Goal: Transaction & Acquisition: Purchase product/service

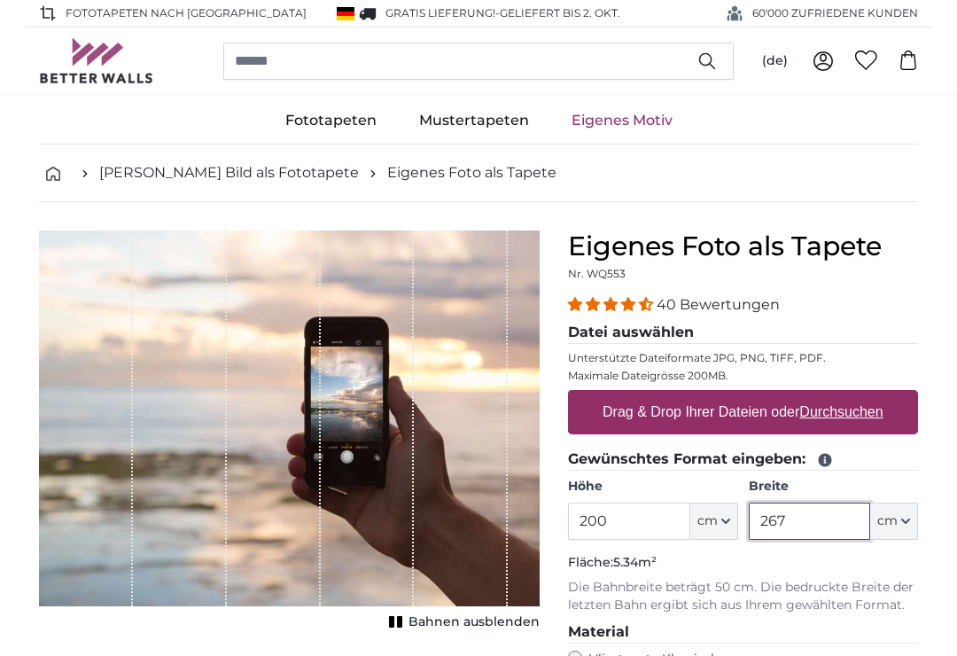
click at [822, 514] on input "267" at bounding box center [809, 521] width 121 height 37
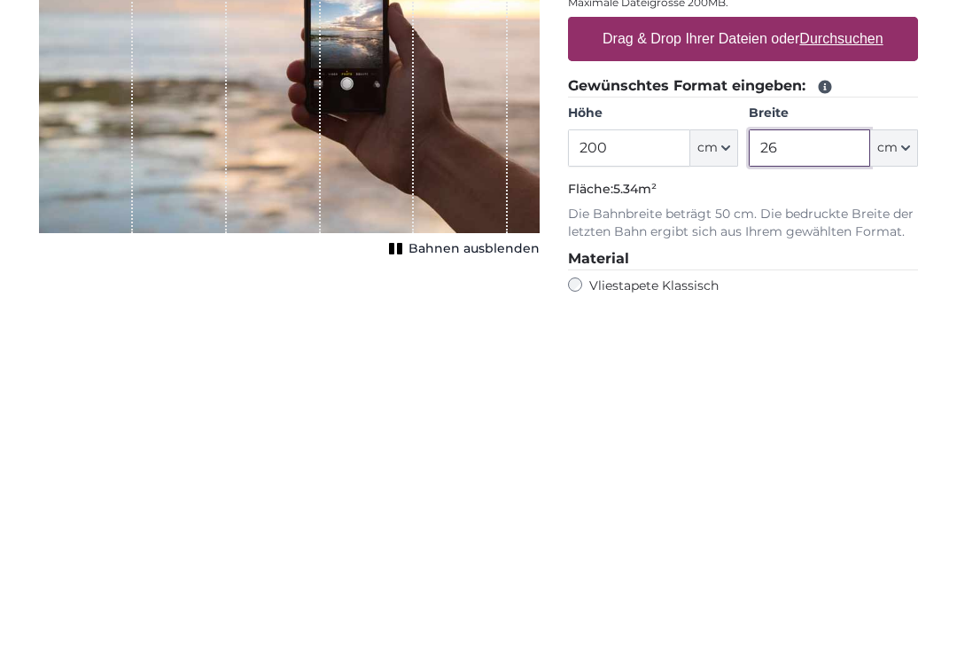
type input "2"
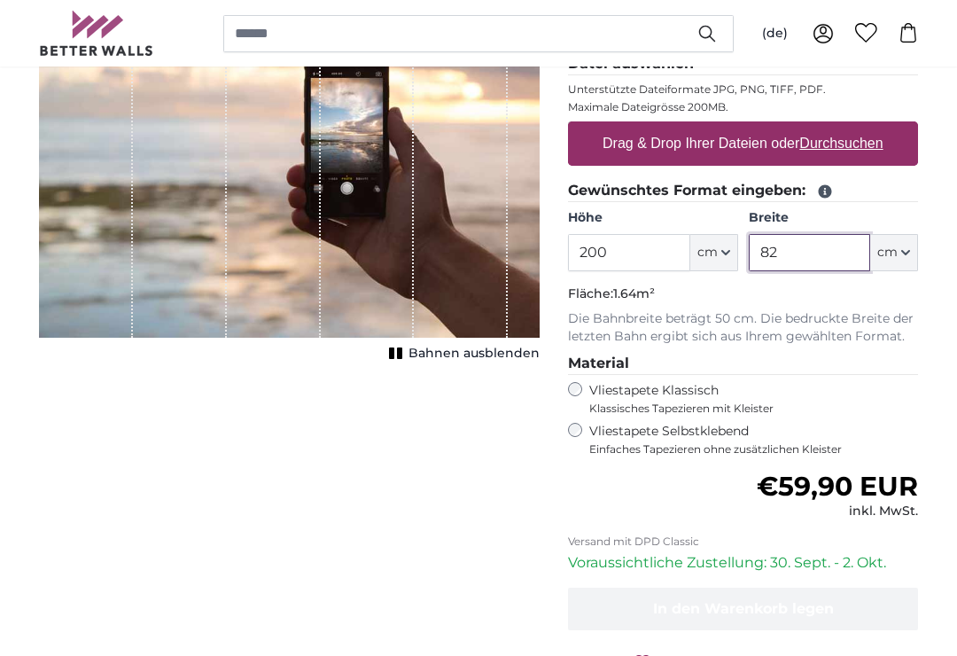
scroll to position [260, 0]
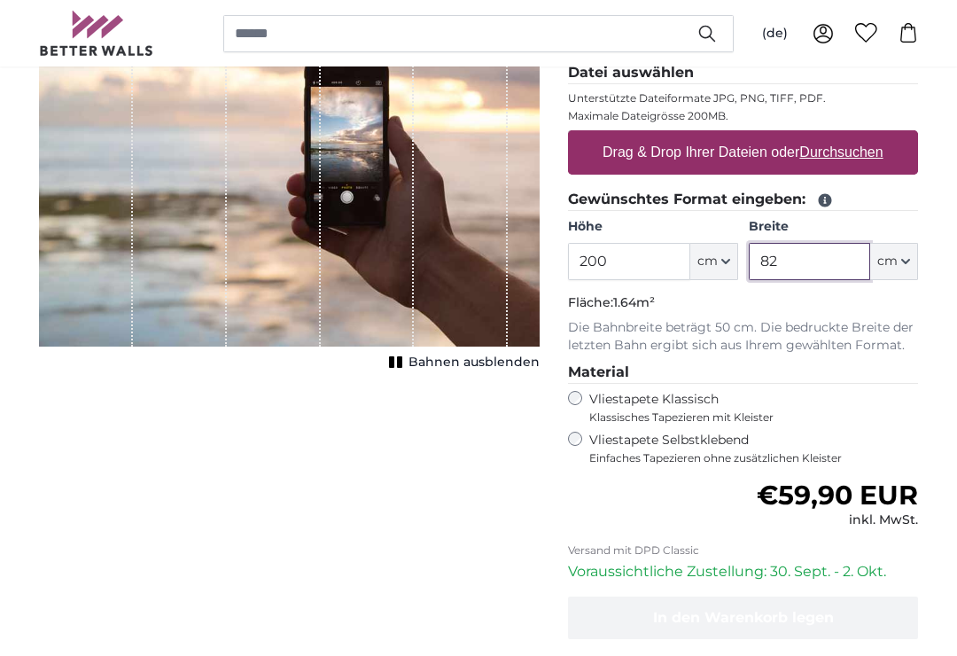
type input "82"
click at [746, 149] on label "Drag & Drop Ihrer Dateien oder Durchsuchen" at bounding box center [743, 152] width 295 height 35
click at [746, 136] on input "Drag & Drop Ihrer Dateien oder Durchsuchen" at bounding box center [743, 132] width 350 height 5
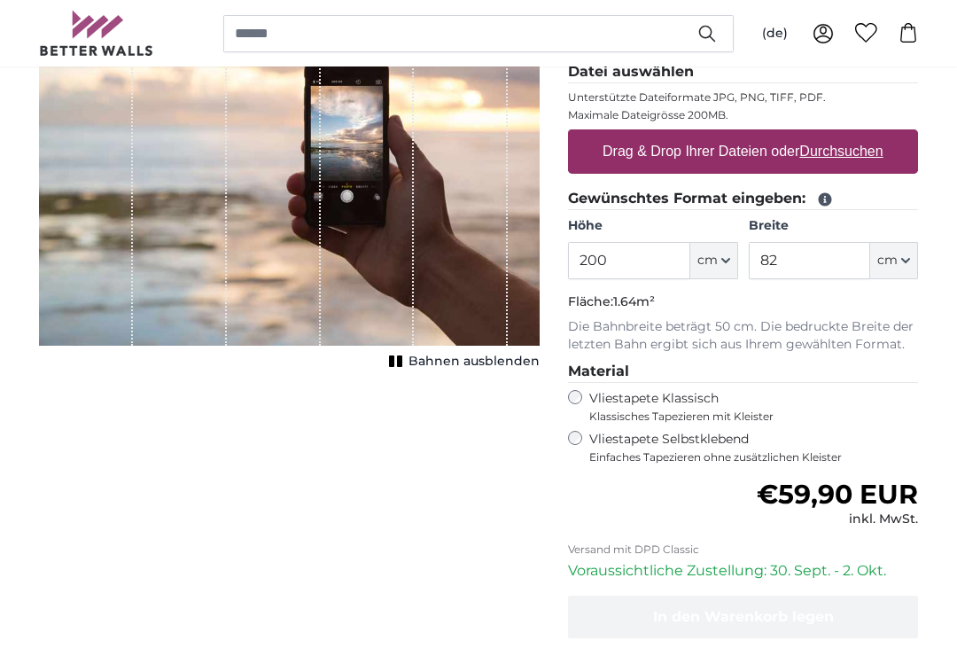
type input "**********"
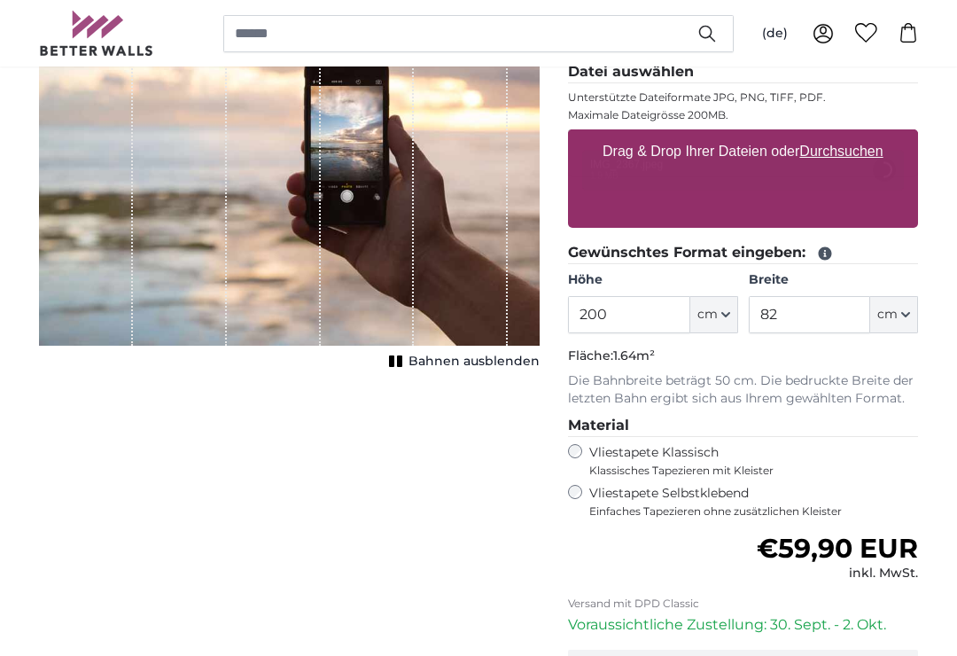
scroll to position [261, 0]
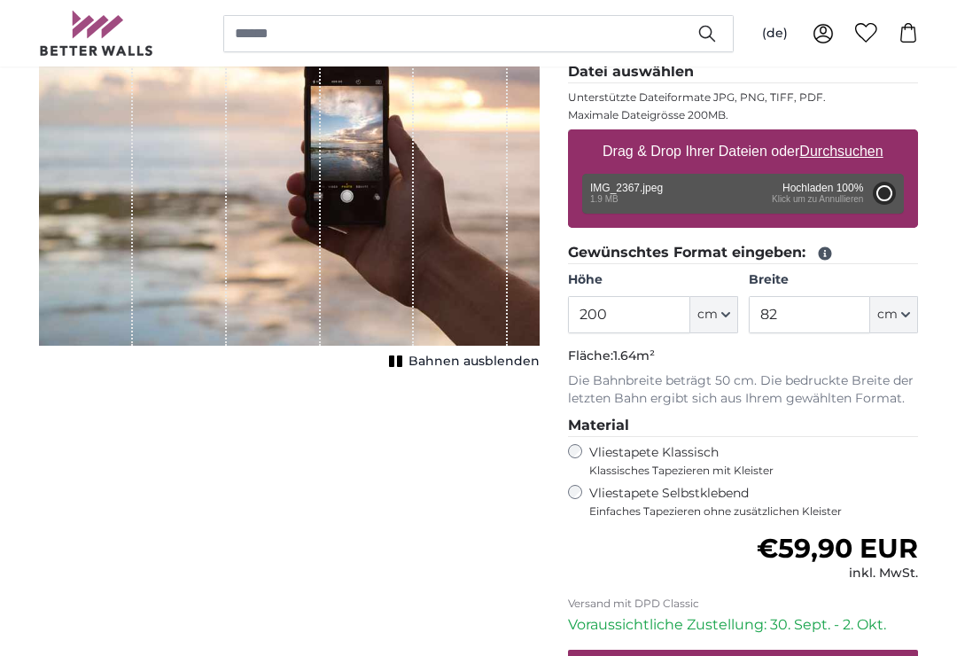
type input "98"
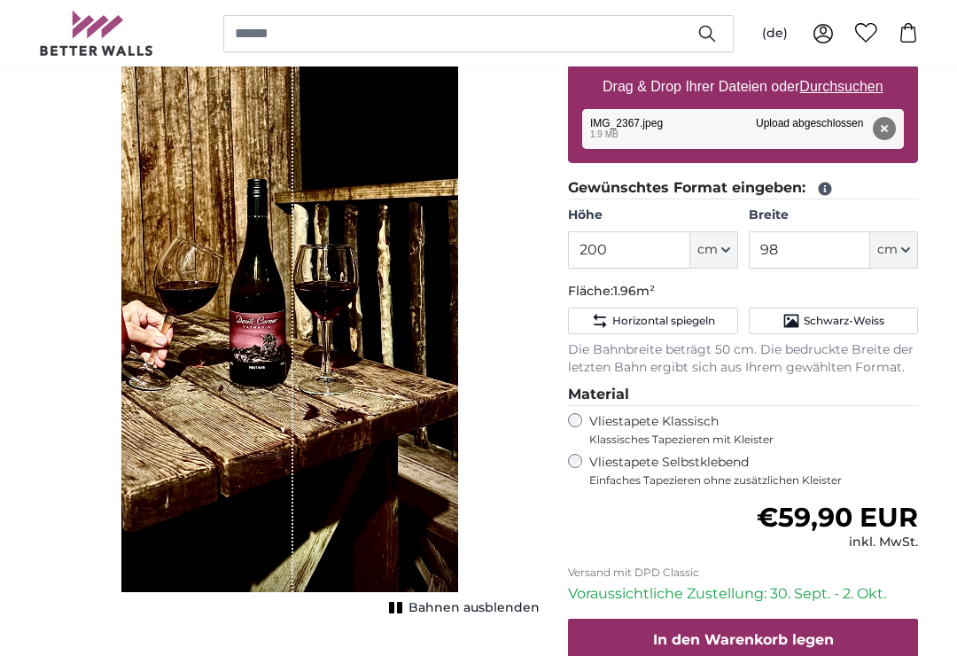
scroll to position [320, 0]
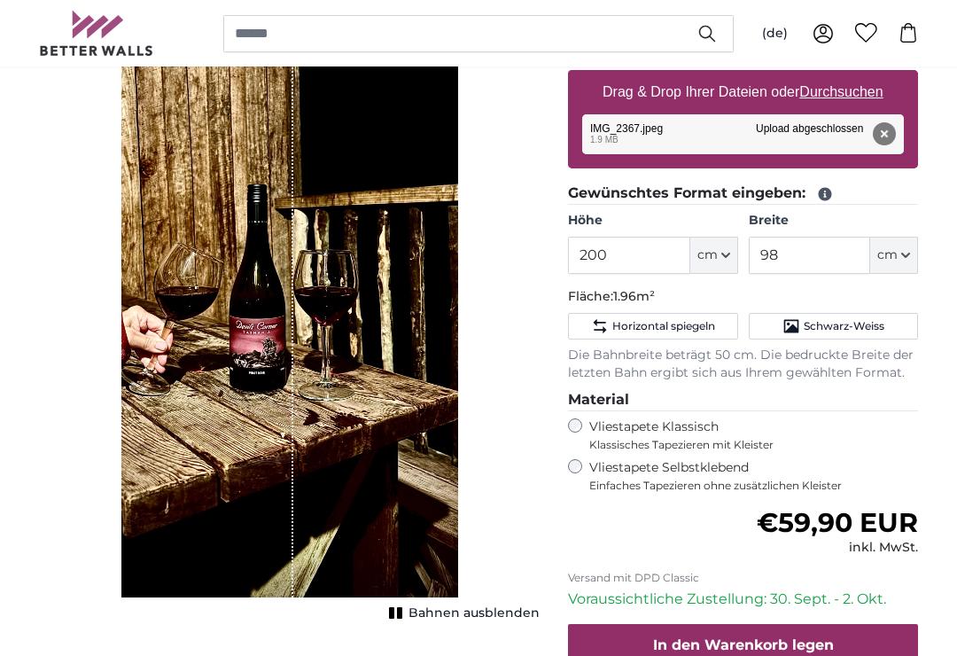
click at [852, 306] on fieldset "Gewünschtes Format eingeben: Höhe 200 ft cm Centimeter (cm) Inches (inch) Feet …" at bounding box center [743, 282] width 350 height 199
click at [823, 329] on span "Schwarz-Weiss" at bounding box center [844, 326] width 81 height 14
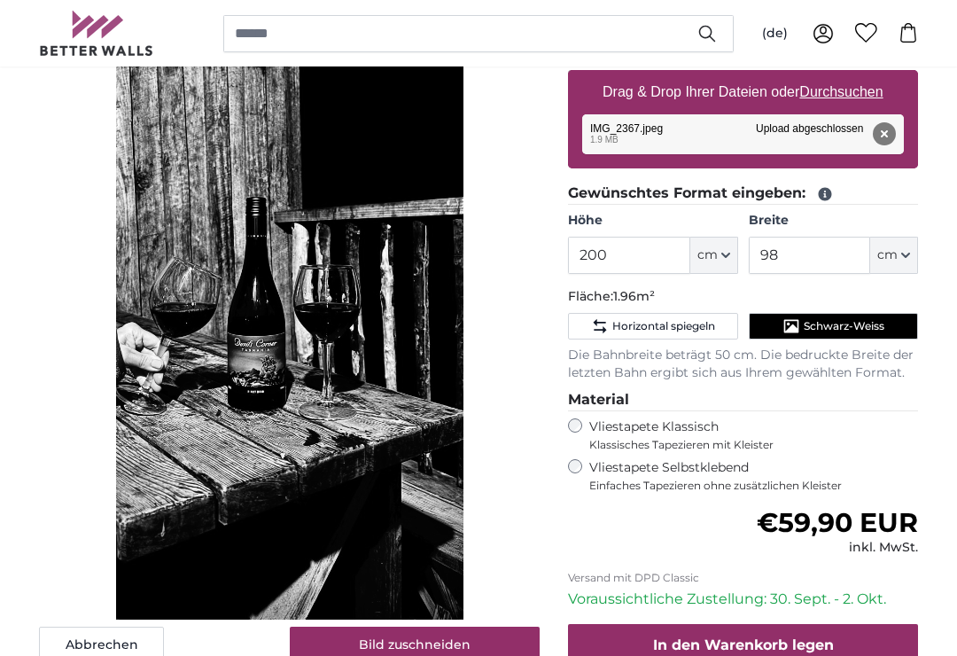
click at [841, 325] on span "Schwarz-Weiss" at bounding box center [844, 326] width 81 height 14
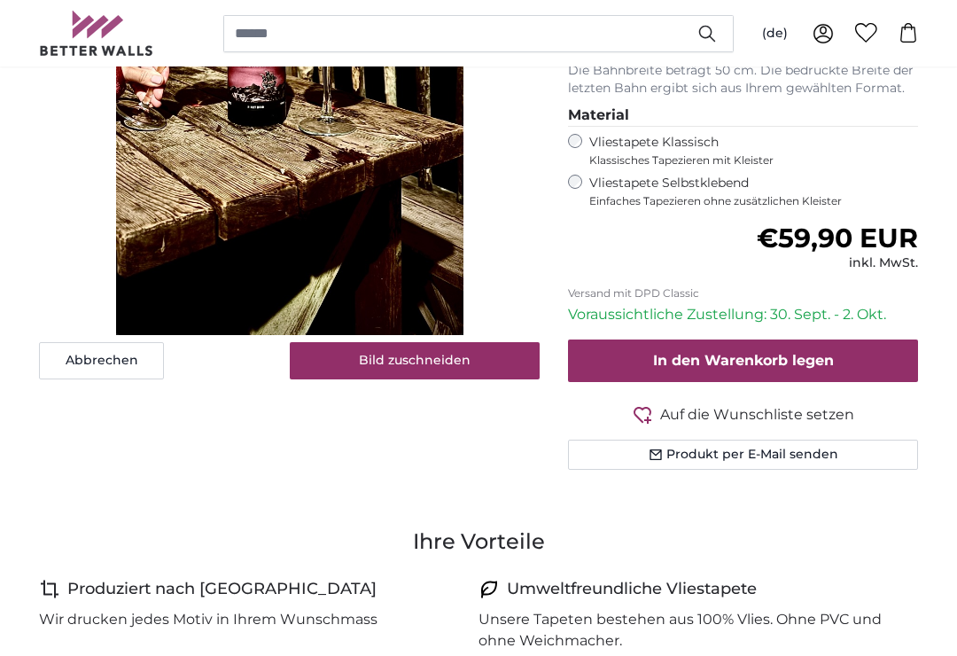
scroll to position [588, 0]
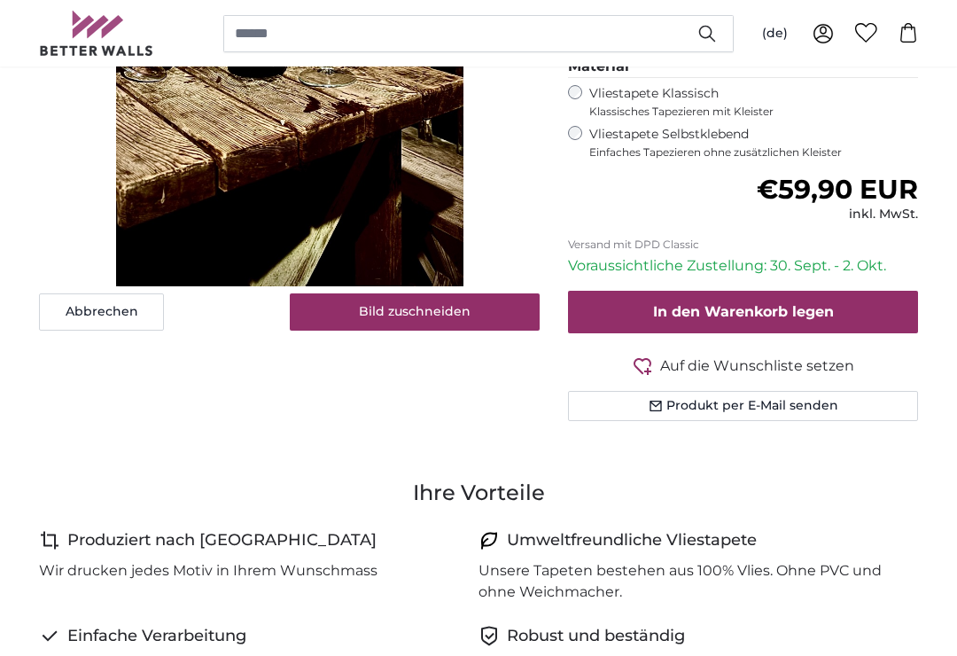
click at [739, 304] on span "In den Warenkorb legen" at bounding box center [743, 312] width 181 height 17
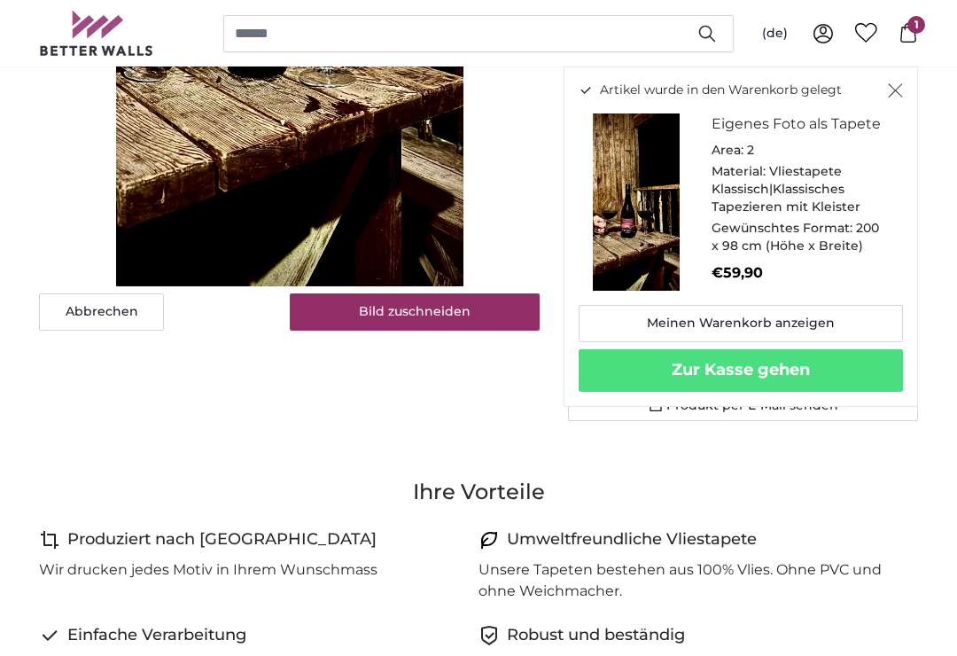
click at [759, 370] on button "Zur Kasse gehen" at bounding box center [741, 370] width 324 height 43
